Goal: Transaction & Acquisition: Book appointment/travel/reservation

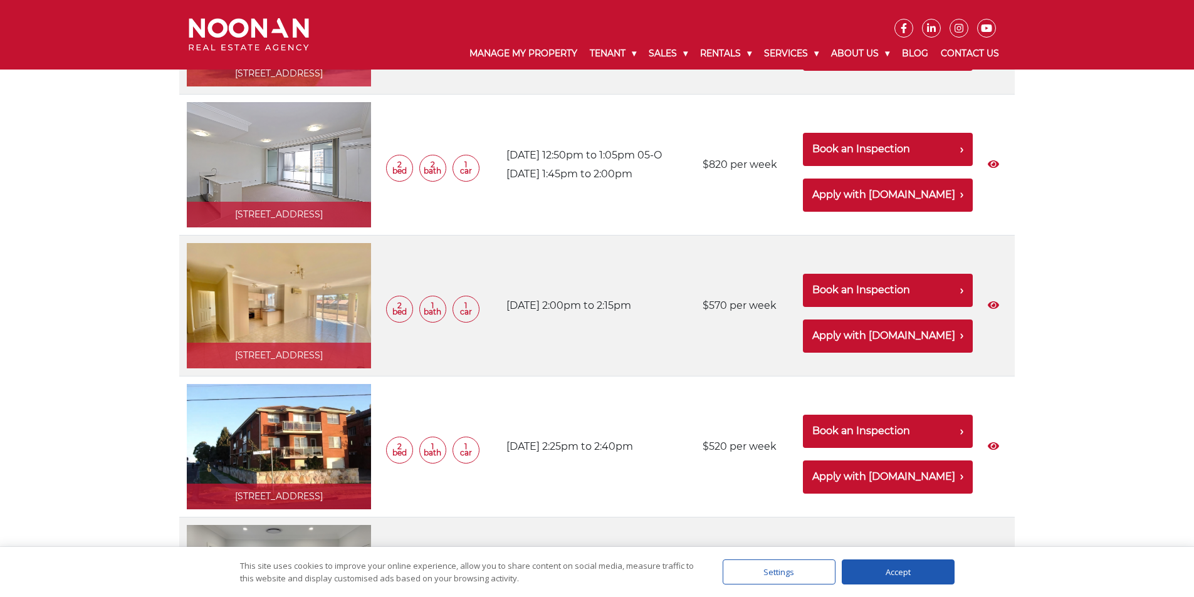
scroll to position [3197, 0]
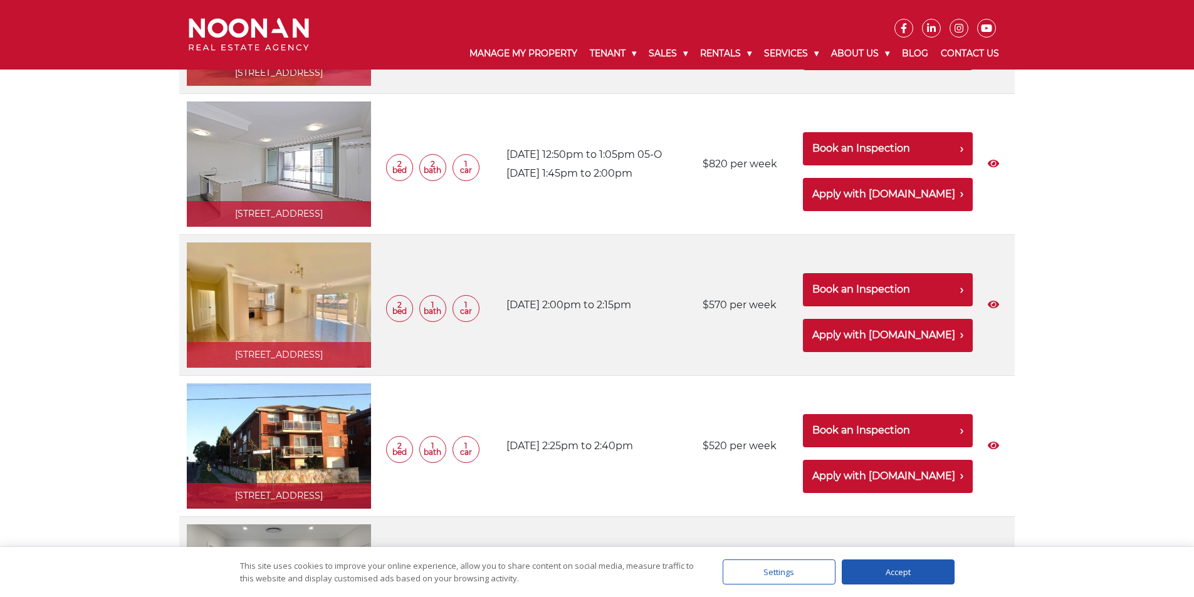
click at [306, 290] on link at bounding box center [279, 305] width 184 height 125
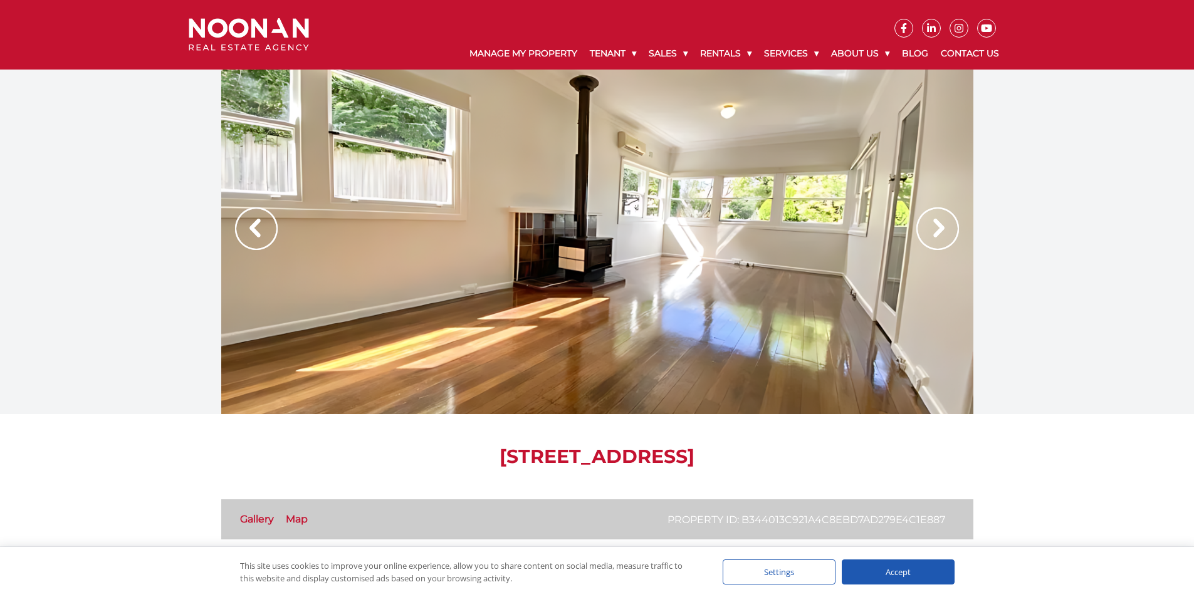
click at [937, 229] on img at bounding box center [937, 228] width 43 height 43
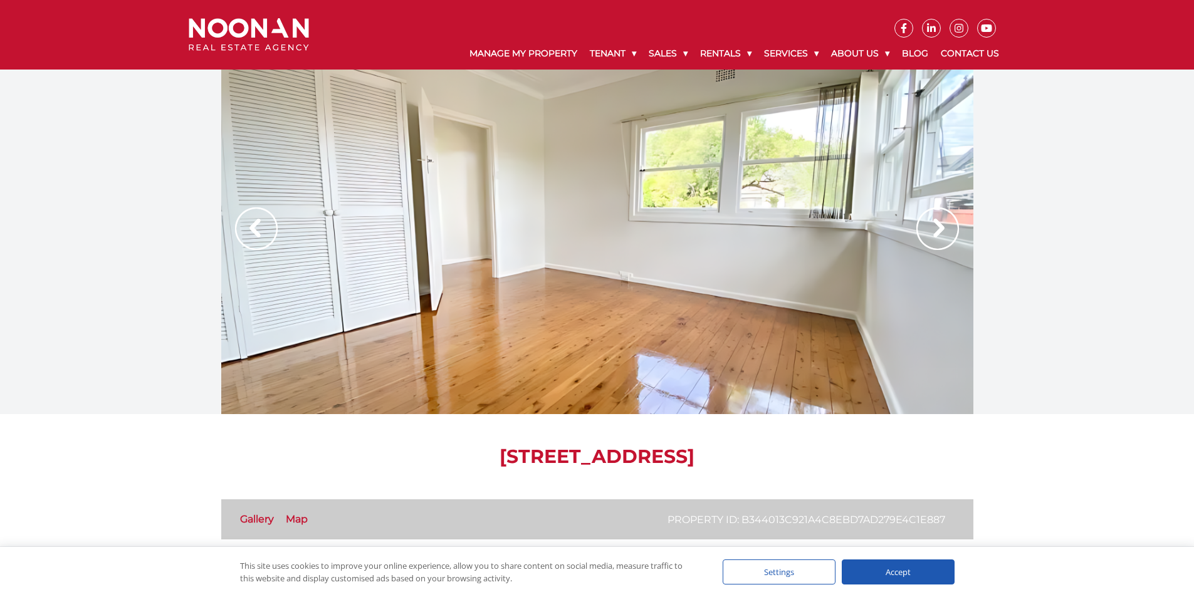
click at [941, 223] on img at bounding box center [937, 228] width 43 height 43
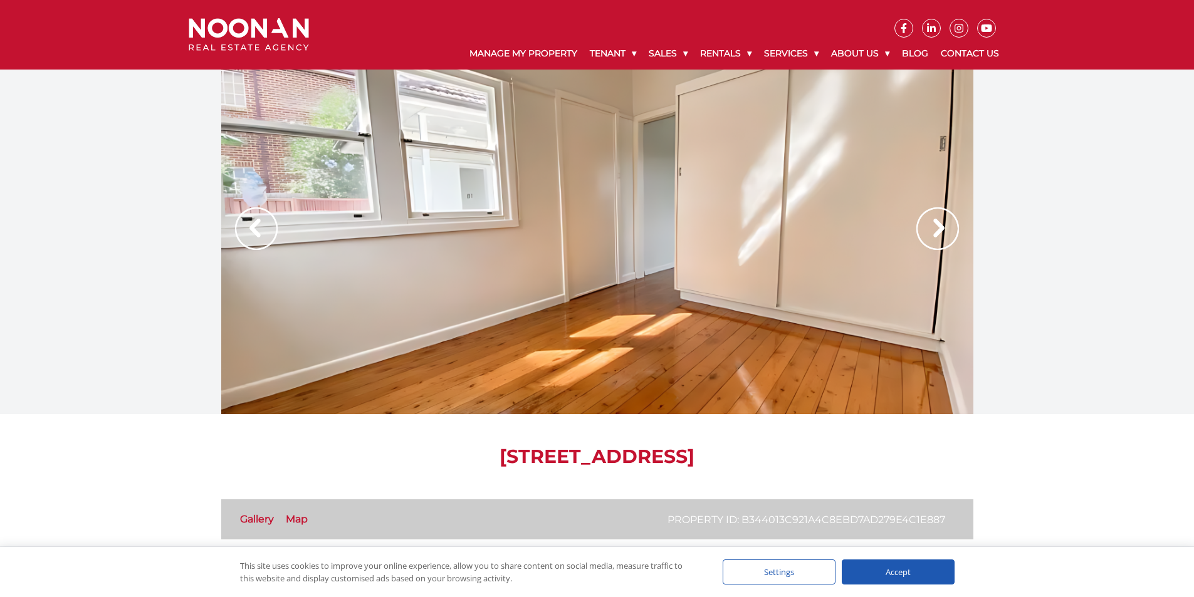
click at [936, 233] on img at bounding box center [937, 228] width 43 height 43
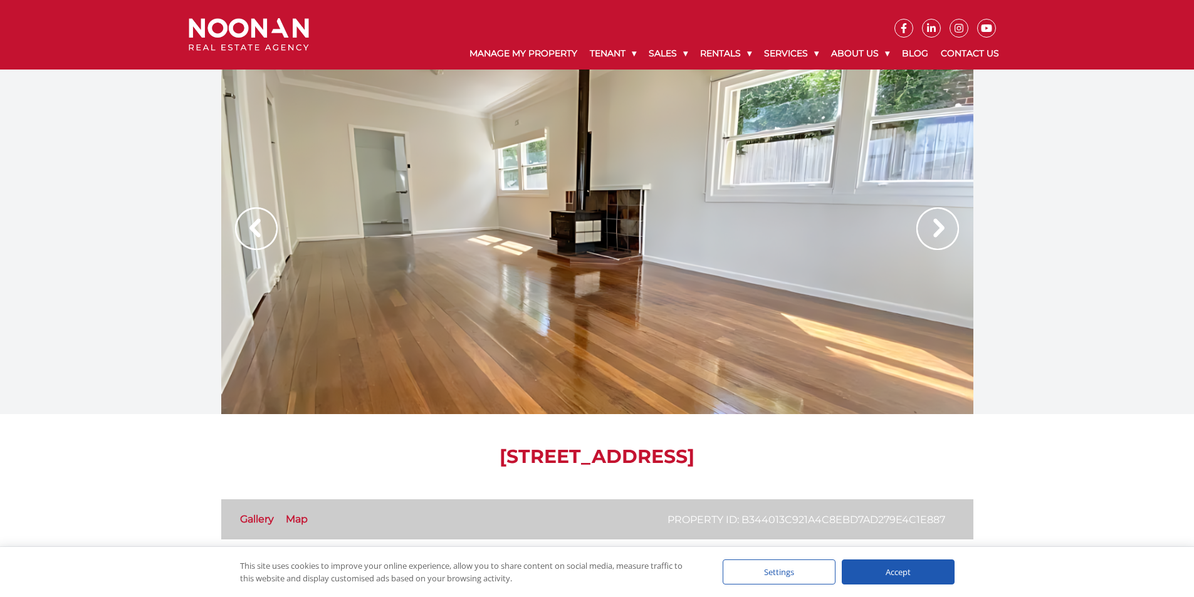
click at [936, 233] on img at bounding box center [937, 228] width 43 height 43
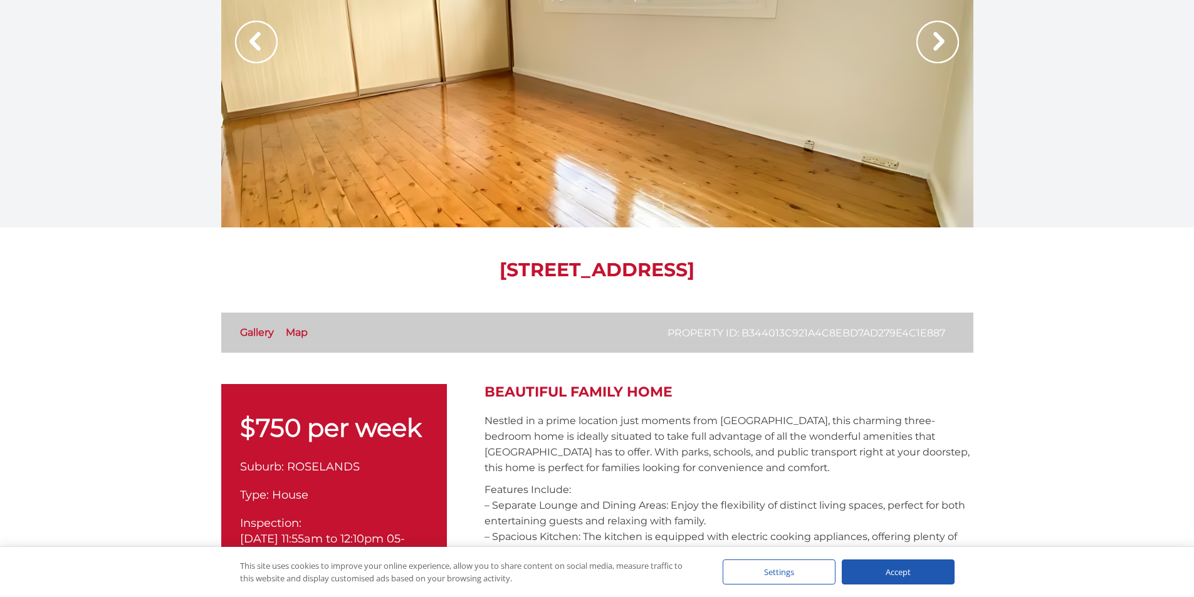
scroll to position [188, 0]
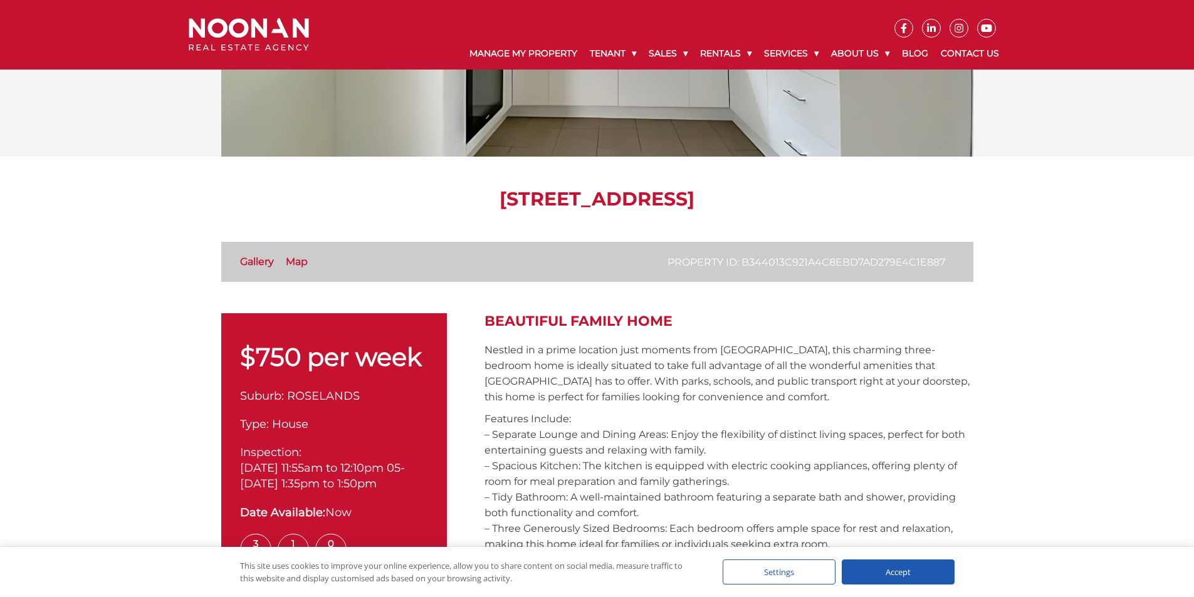
drag, startPoint x: 385, startPoint y: 201, endPoint x: 812, endPoint y: 196, distance: 427.5
click at [812, 196] on h1 "19 Dunlop Street, ROSELANDS NSW 2196" at bounding box center [597, 199] width 752 height 23
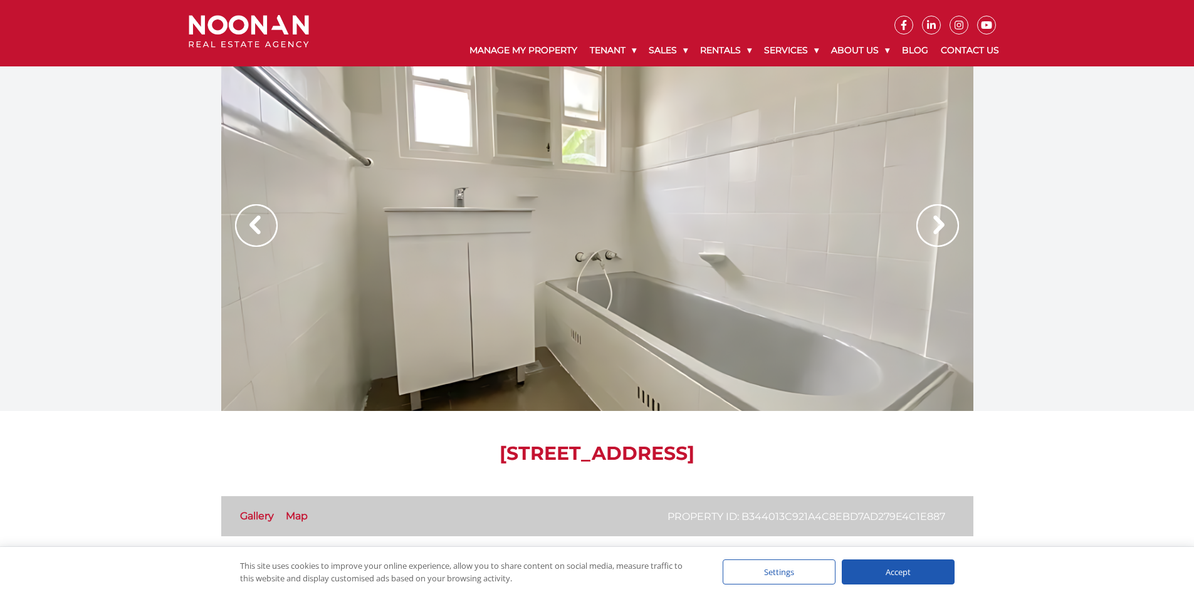
scroll to position [0, 0]
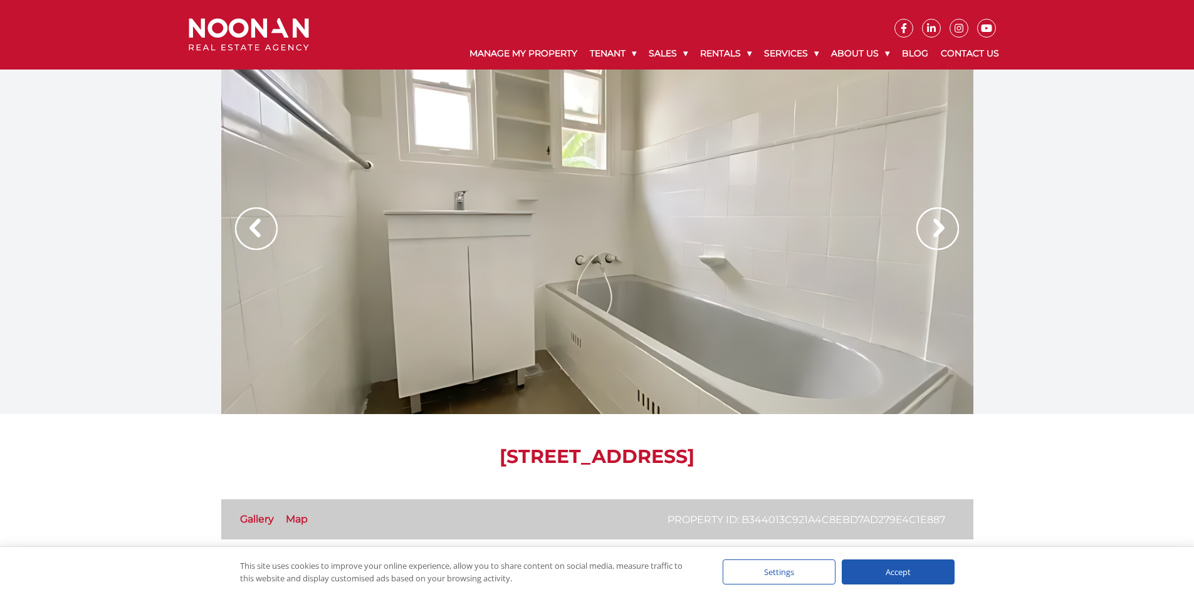
copy h1 "19 Dunlop Street, ROSELANDS NSW 2196"
click at [938, 221] on img at bounding box center [937, 228] width 43 height 43
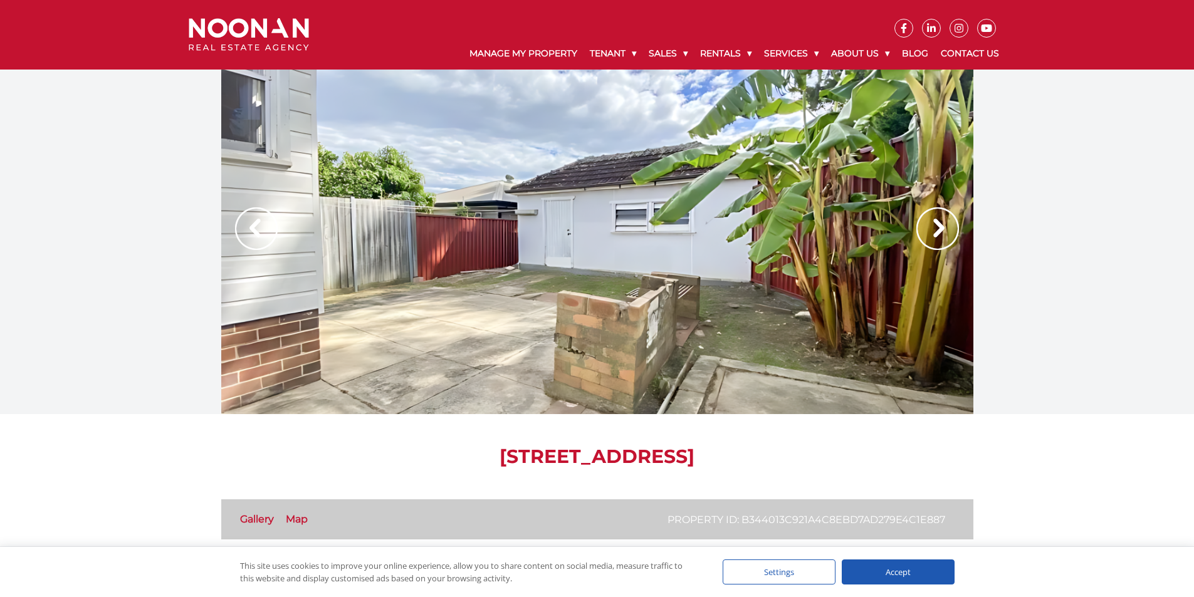
click at [935, 234] on img at bounding box center [937, 228] width 43 height 43
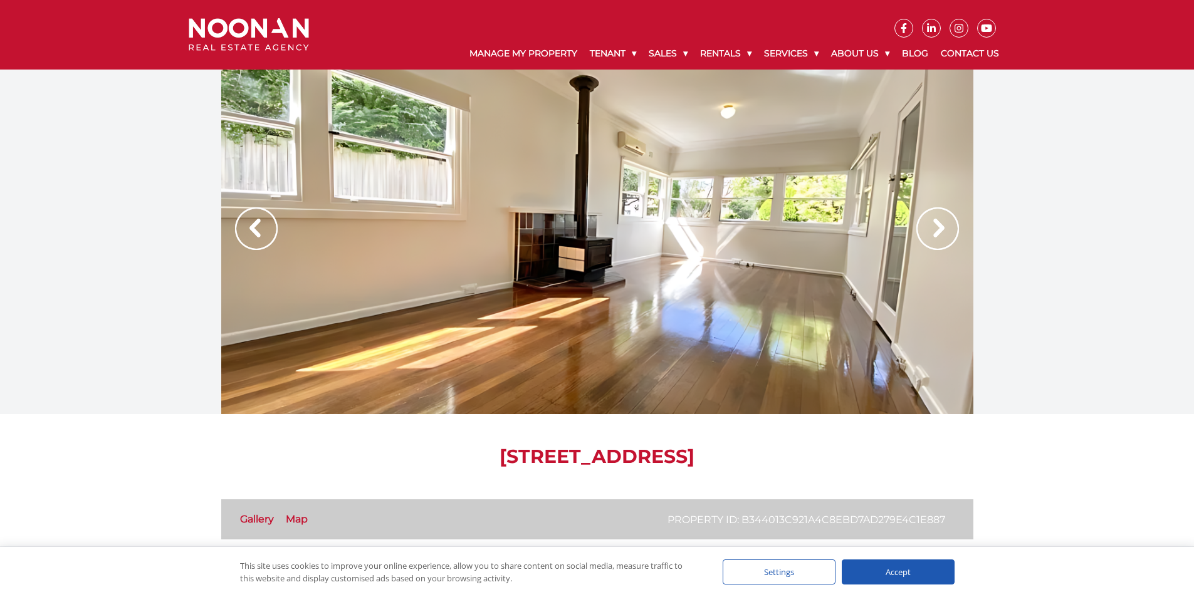
click at [934, 236] on img at bounding box center [937, 228] width 43 height 43
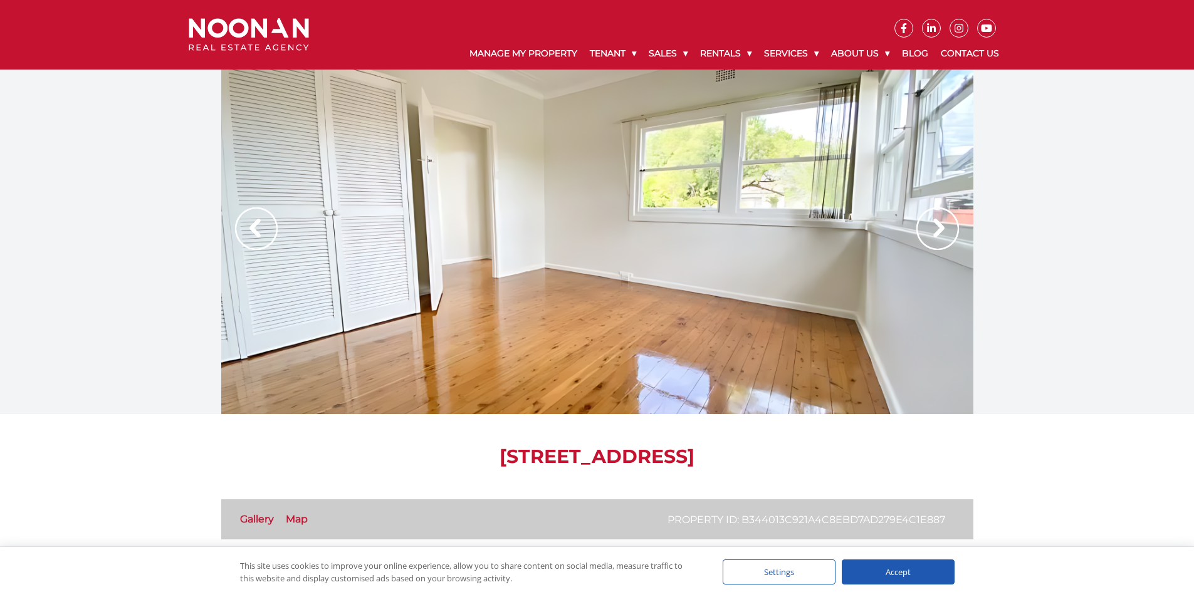
click at [934, 236] on img at bounding box center [937, 228] width 43 height 43
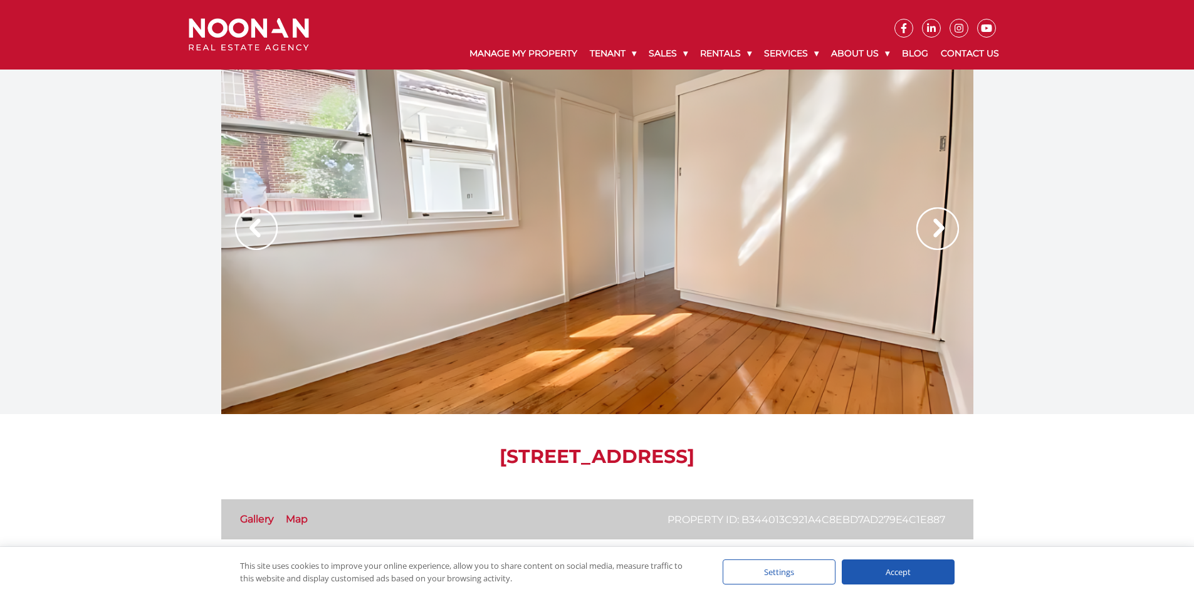
click at [934, 236] on img at bounding box center [937, 228] width 43 height 43
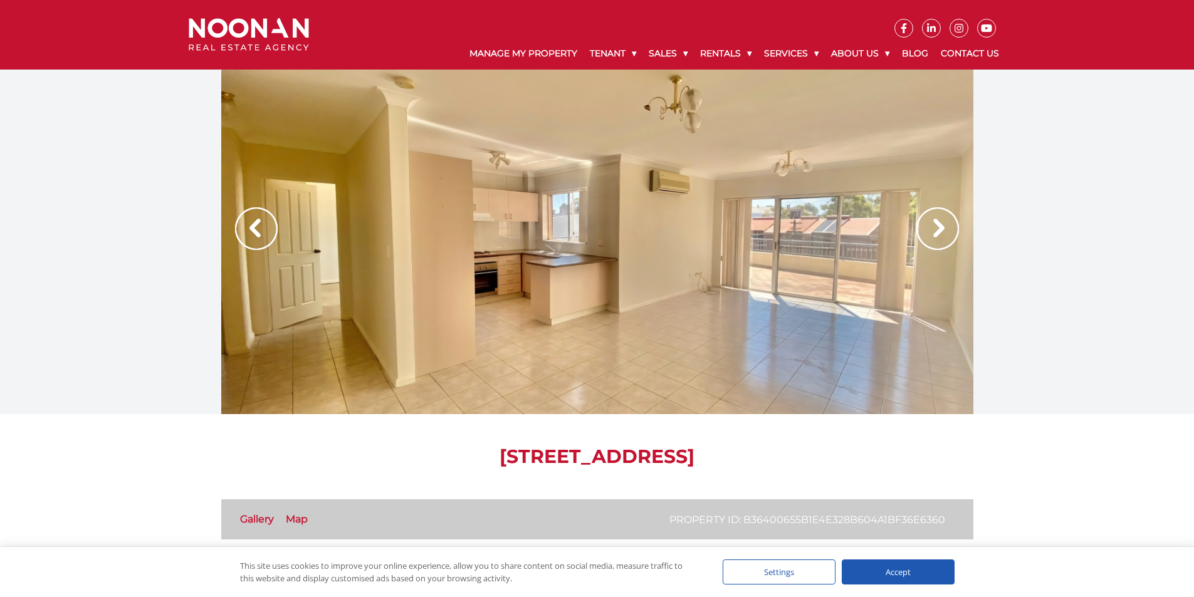
click at [935, 233] on img at bounding box center [937, 228] width 43 height 43
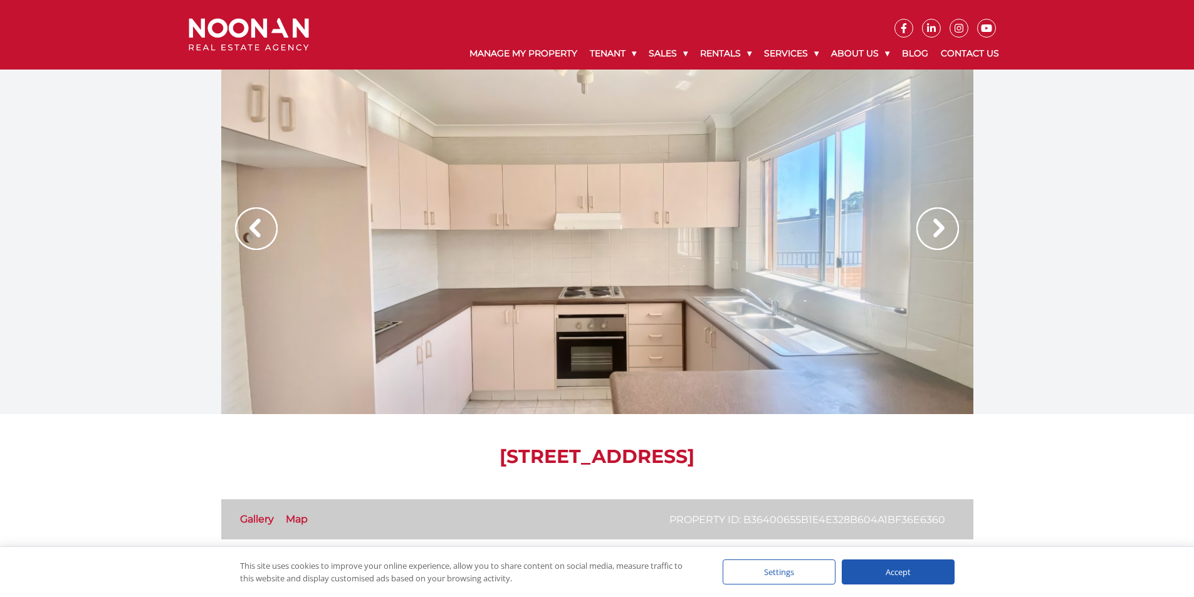
click at [931, 233] on img at bounding box center [937, 228] width 43 height 43
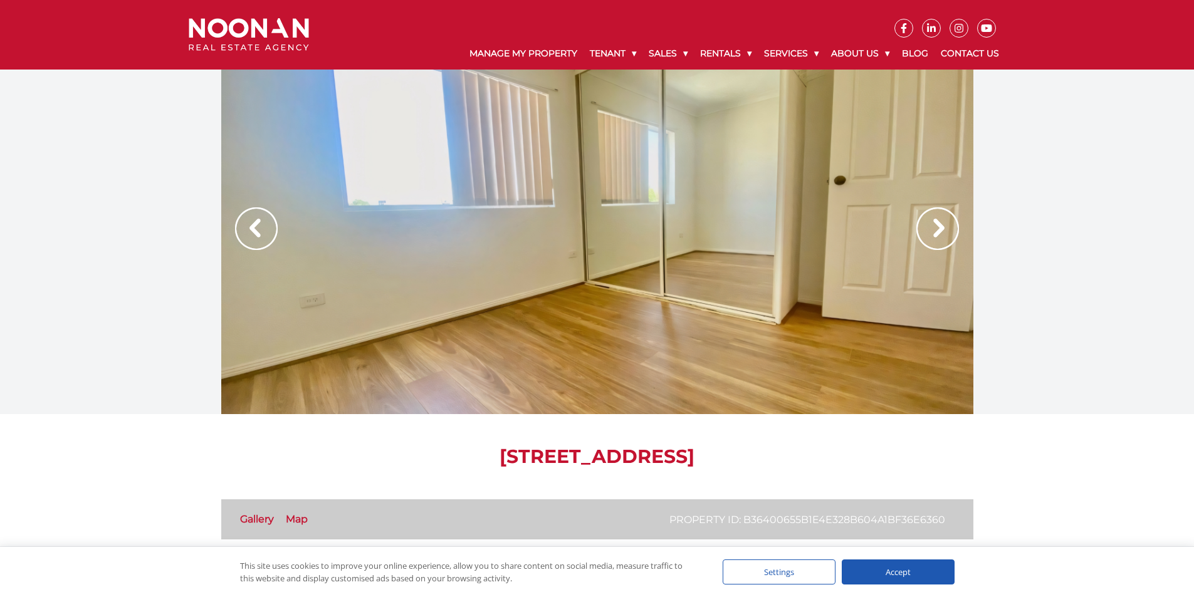
click at [928, 233] on img at bounding box center [937, 228] width 43 height 43
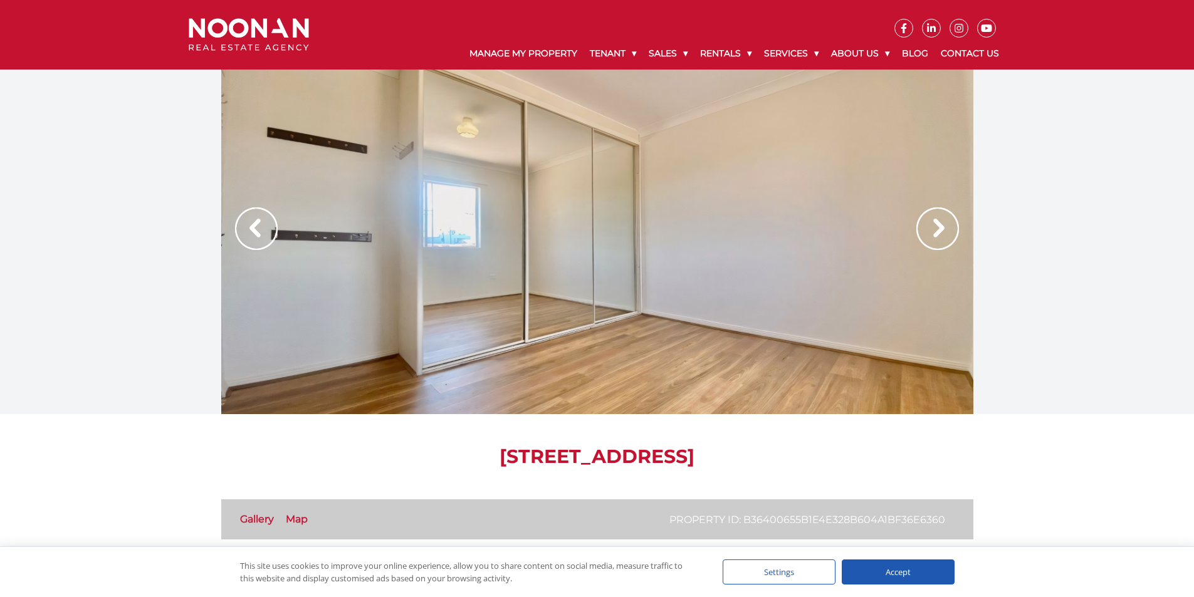
click at [928, 233] on img at bounding box center [937, 228] width 43 height 43
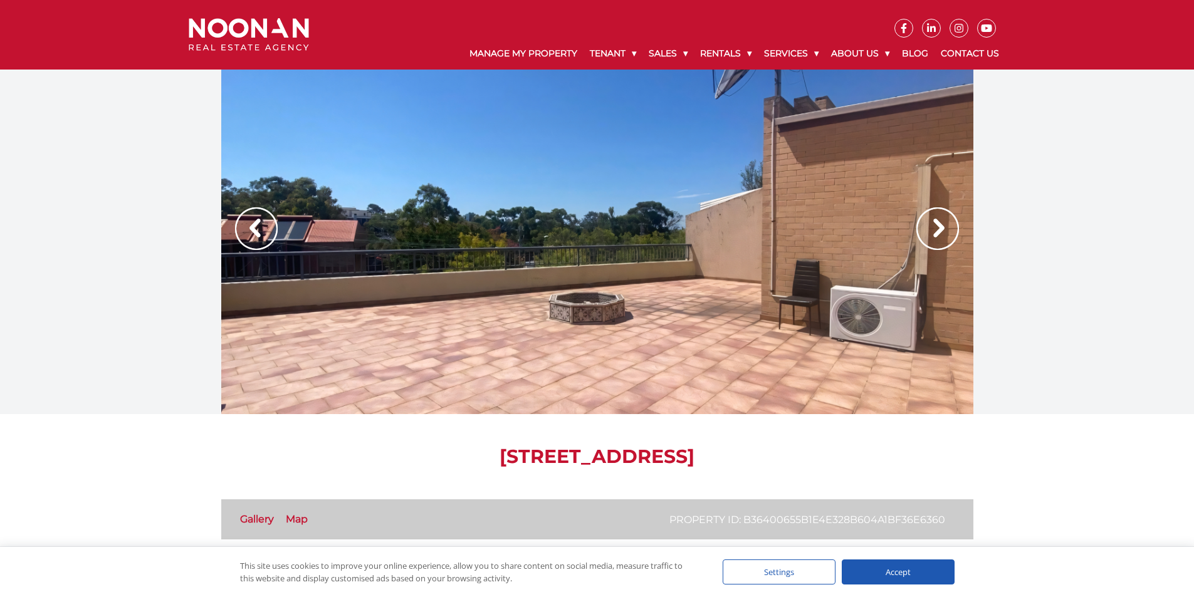
click at [928, 233] on img at bounding box center [937, 228] width 43 height 43
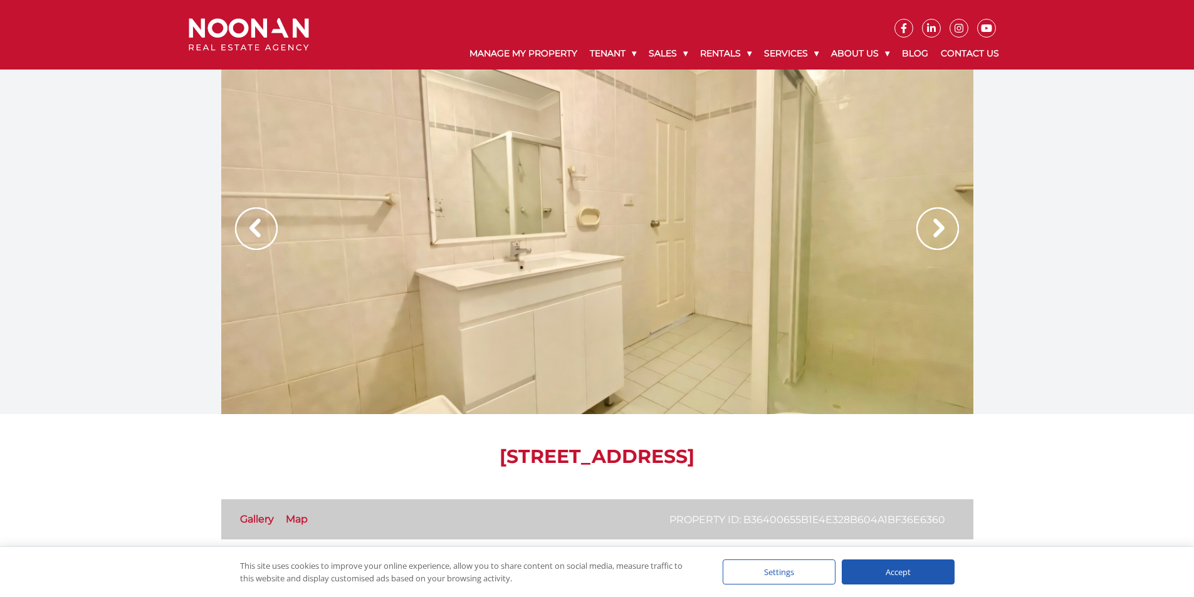
click at [928, 233] on img at bounding box center [937, 228] width 43 height 43
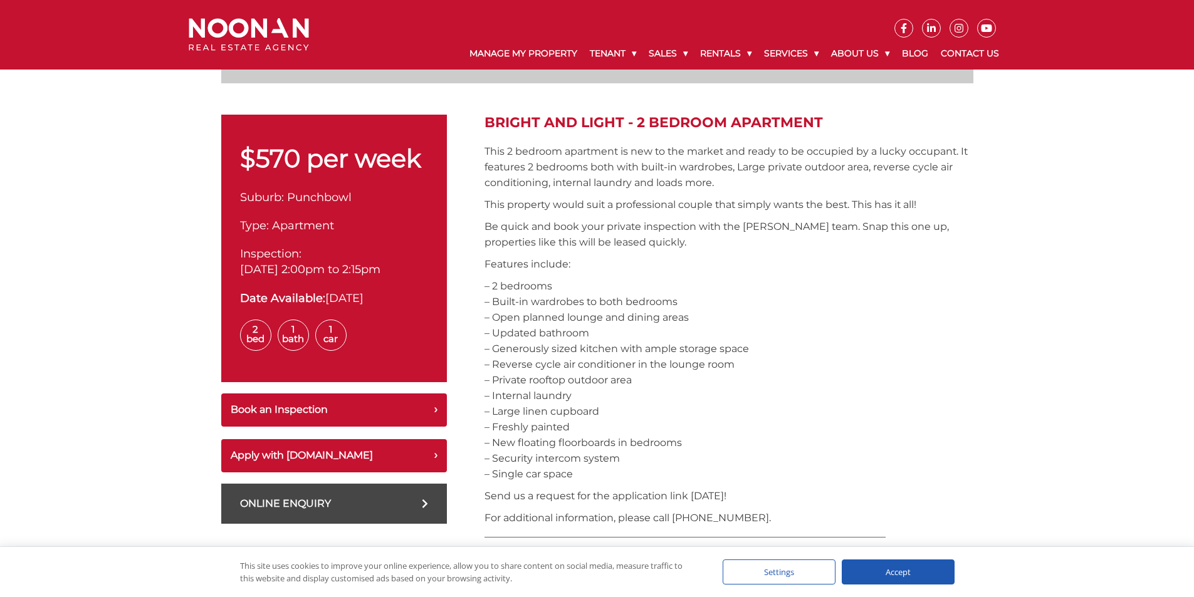
scroll to position [501, 0]
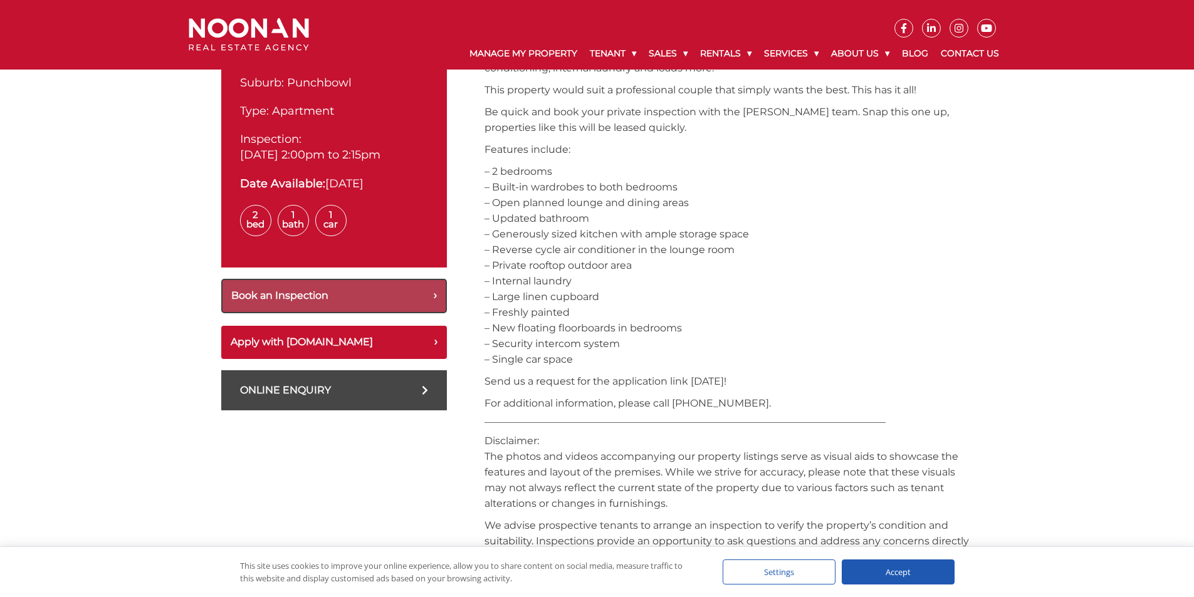
click at [370, 293] on button "Book an Inspection" at bounding box center [334, 296] width 226 height 34
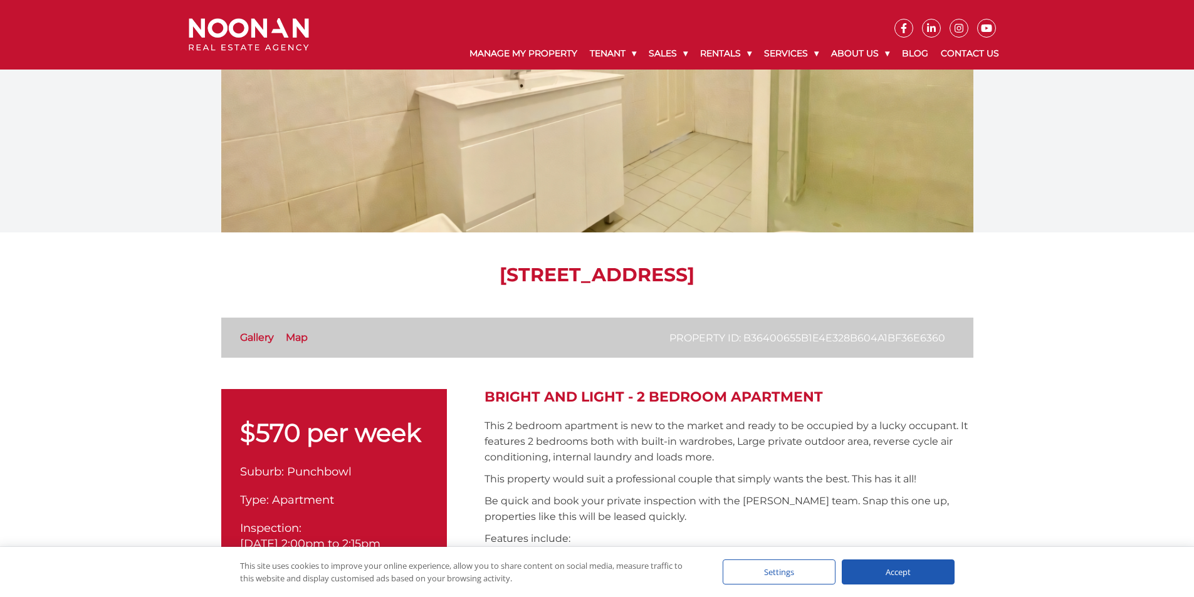
scroll to position [0, 0]
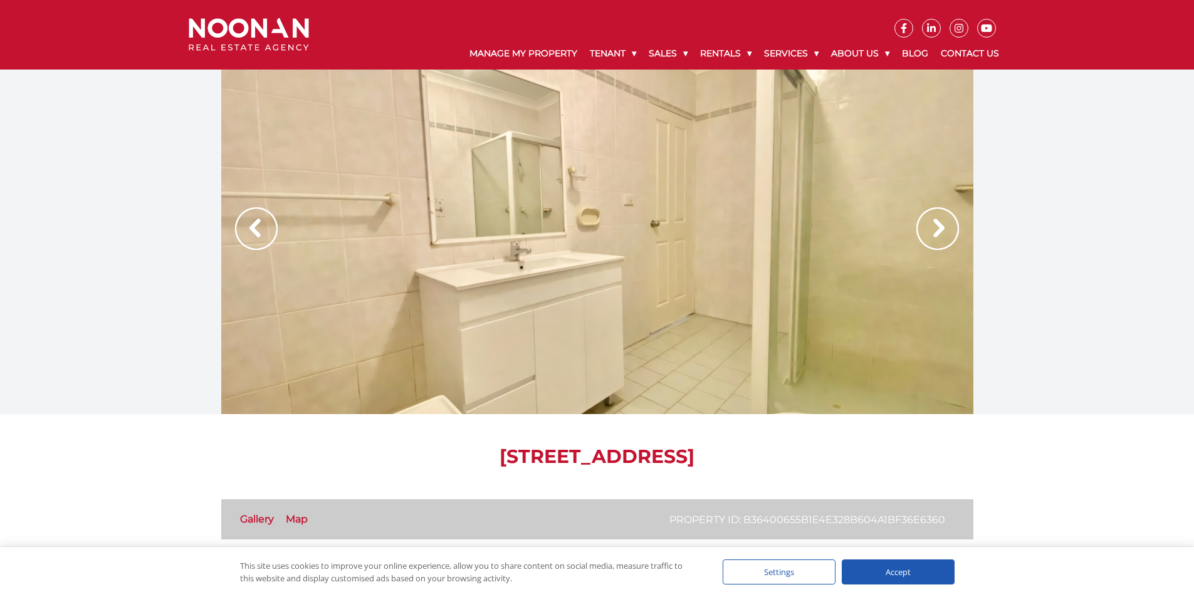
click at [932, 235] on img at bounding box center [937, 228] width 43 height 43
